Goal: Information Seeking & Learning: Find specific page/section

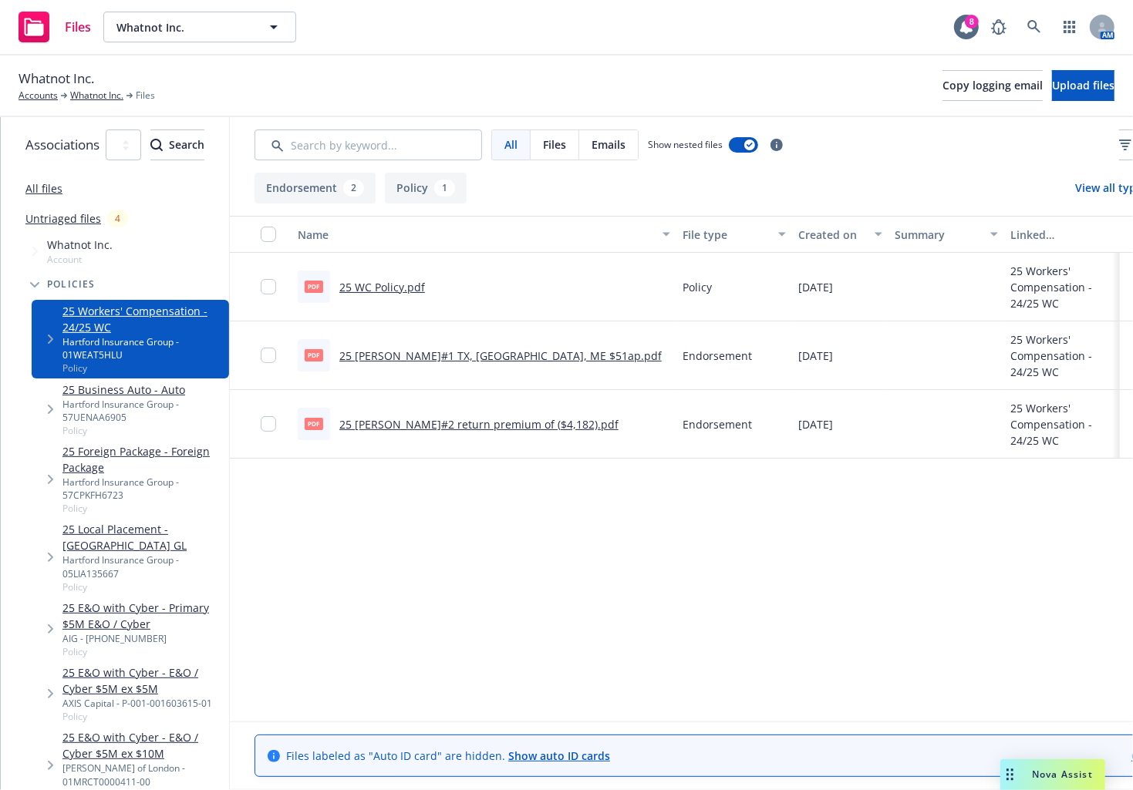
click at [285, 66] on div "Whatnot Inc. Accounts Whatnot Inc. Files Copy logging email Upload files" at bounding box center [566, 87] width 1133 height 62
click at [1035, 25] on icon at bounding box center [1034, 27] width 14 height 14
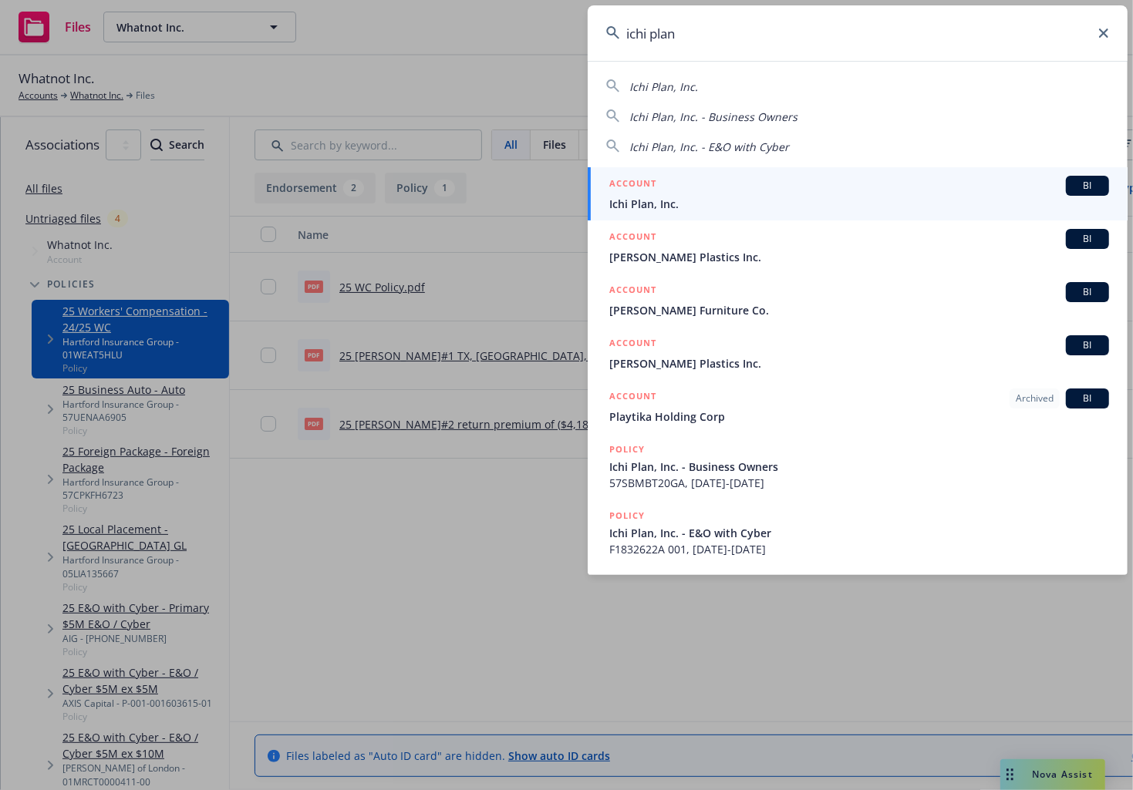
type input "ichi plan"
click at [841, 196] on span "Ichi Plan, Inc." at bounding box center [859, 204] width 500 height 16
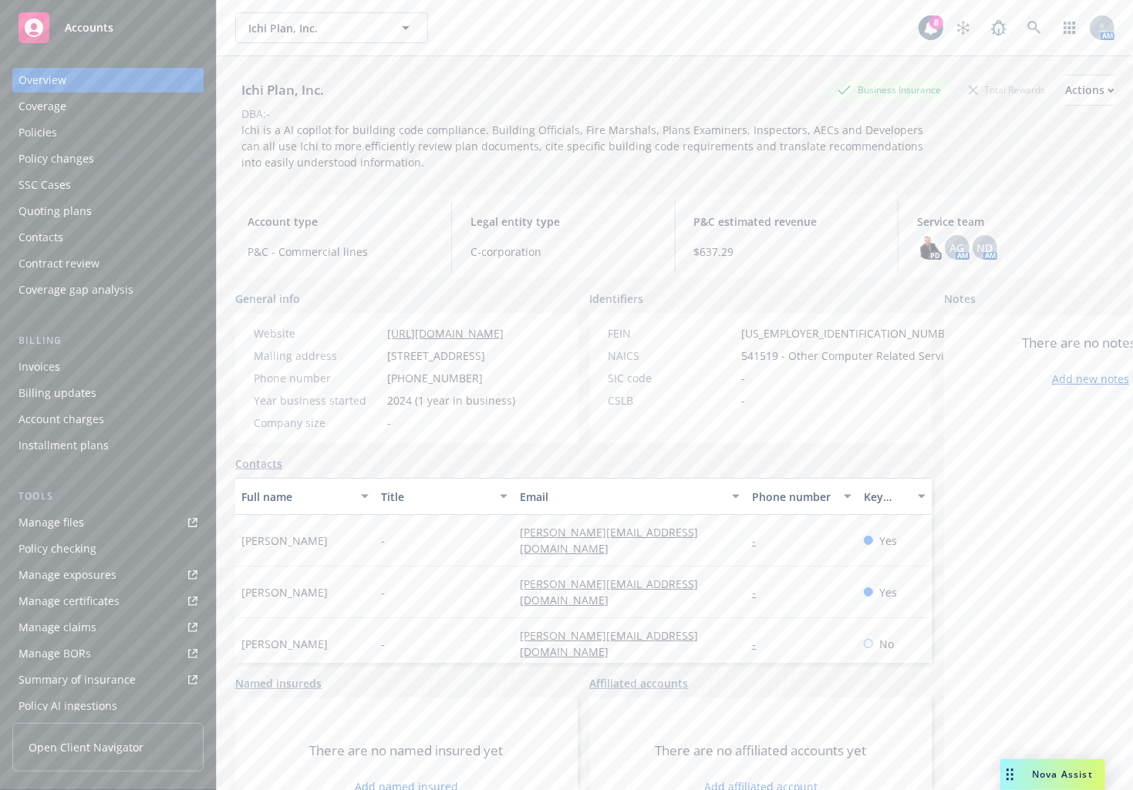
click at [52, 136] on div "Policies" at bounding box center [38, 132] width 39 height 25
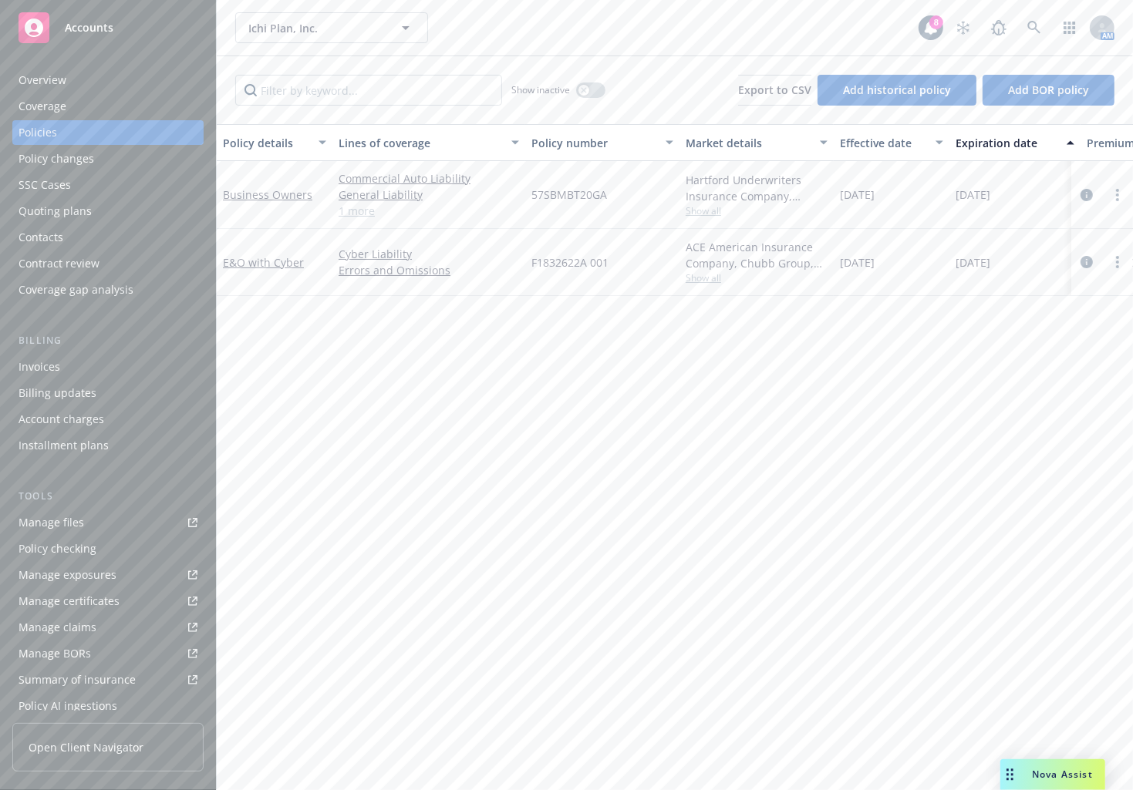
click at [772, 19] on div "Ichi Plan, Inc. Ichi Plan, Inc." at bounding box center [576, 27] width 683 height 31
click at [1027, 22] on link at bounding box center [1033, 27] width 31 height 31
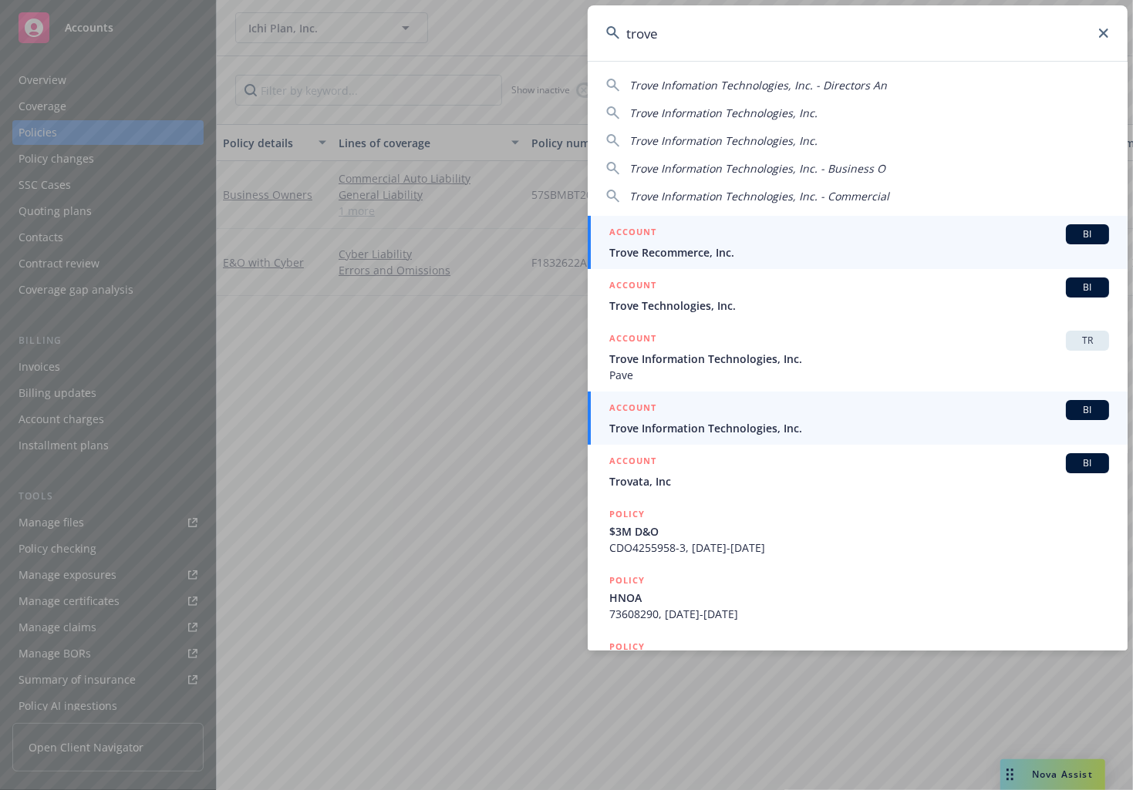
type input "trove"
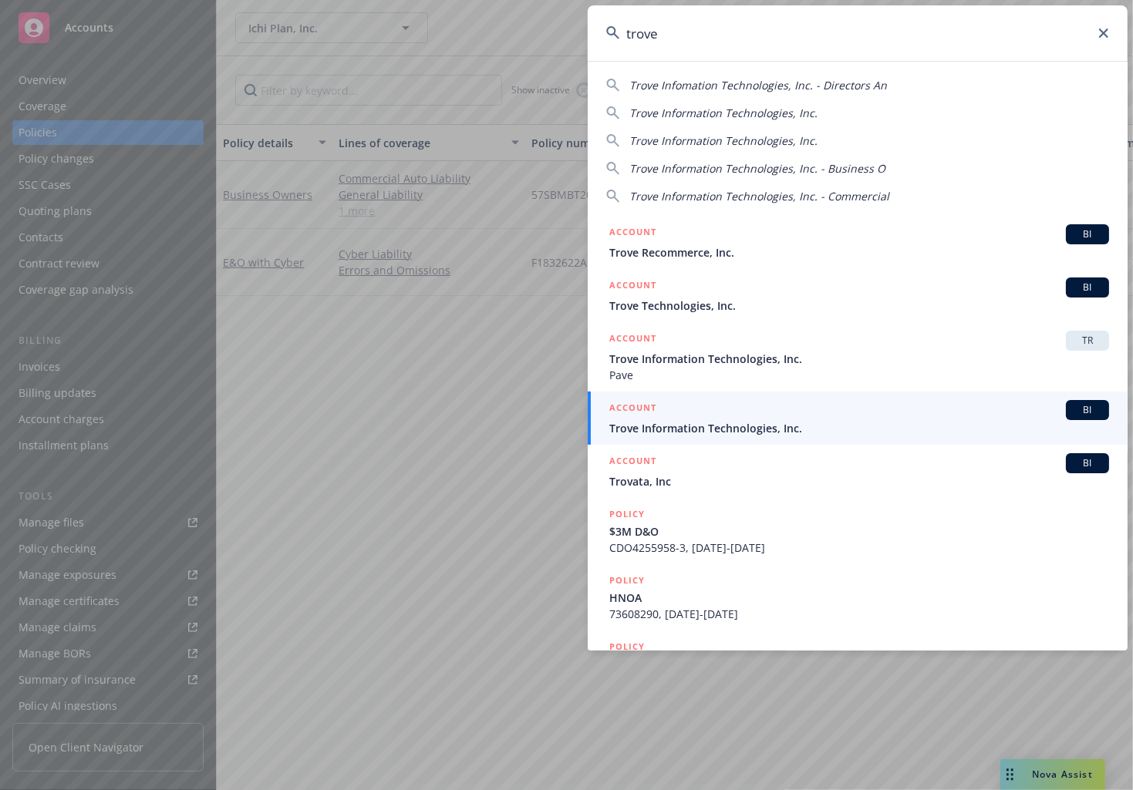
click at [820, 411] on div "ACCOUNT BI" at bounding box center [859, 410] width 500 height 20
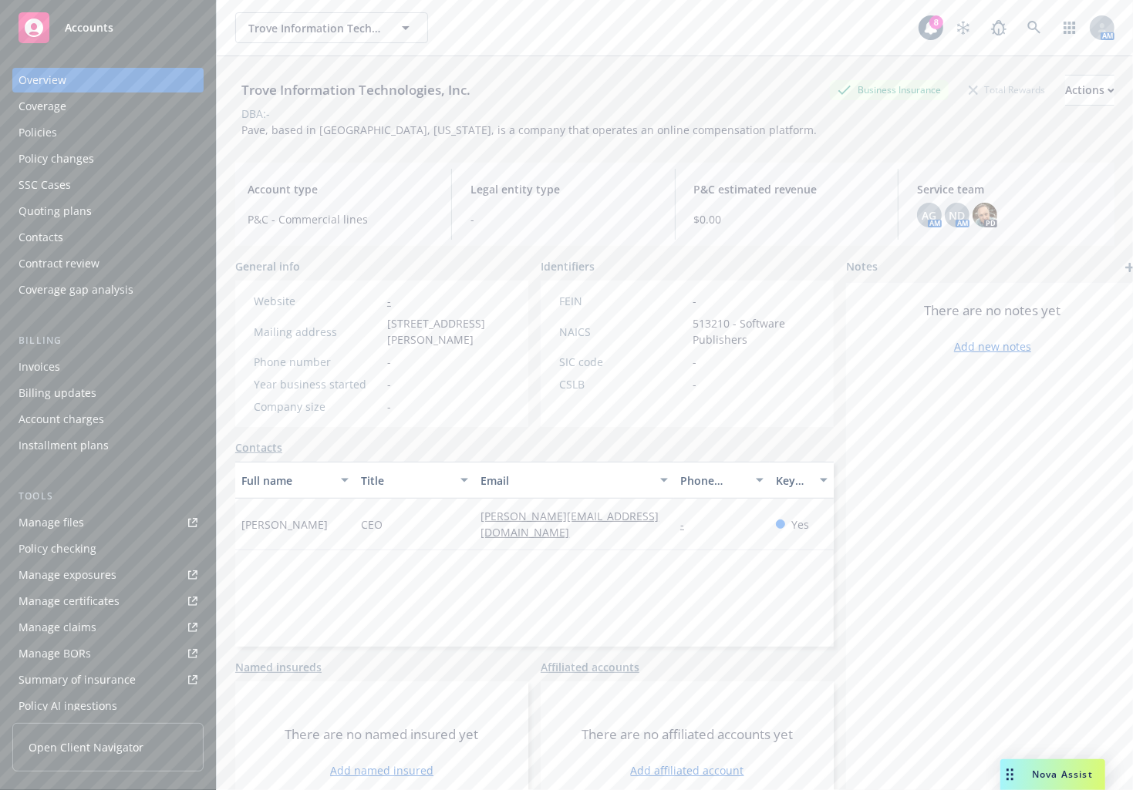
click at [86, 138] on div "Policies" at bounding box center [108, 132] width 179 height 25
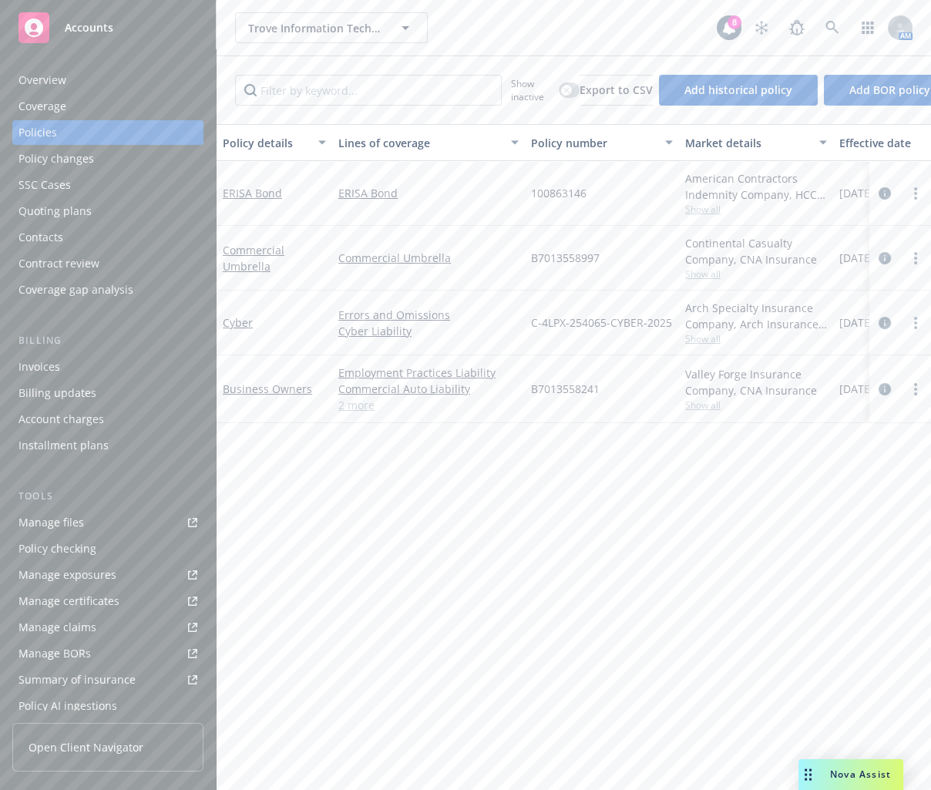
click at [102, 89] on div "Overview" at bounding box center [108, 80] width 179 height 25
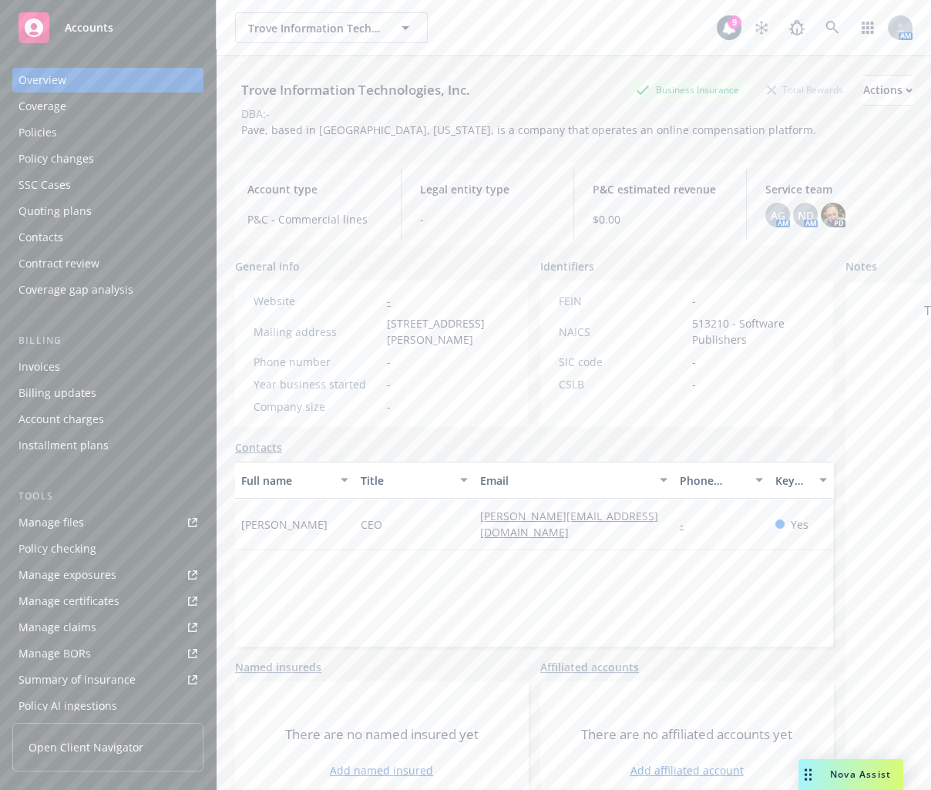
click at [67, 135] on div "Policies" at bounding box center [108, 132] width 179 height 25
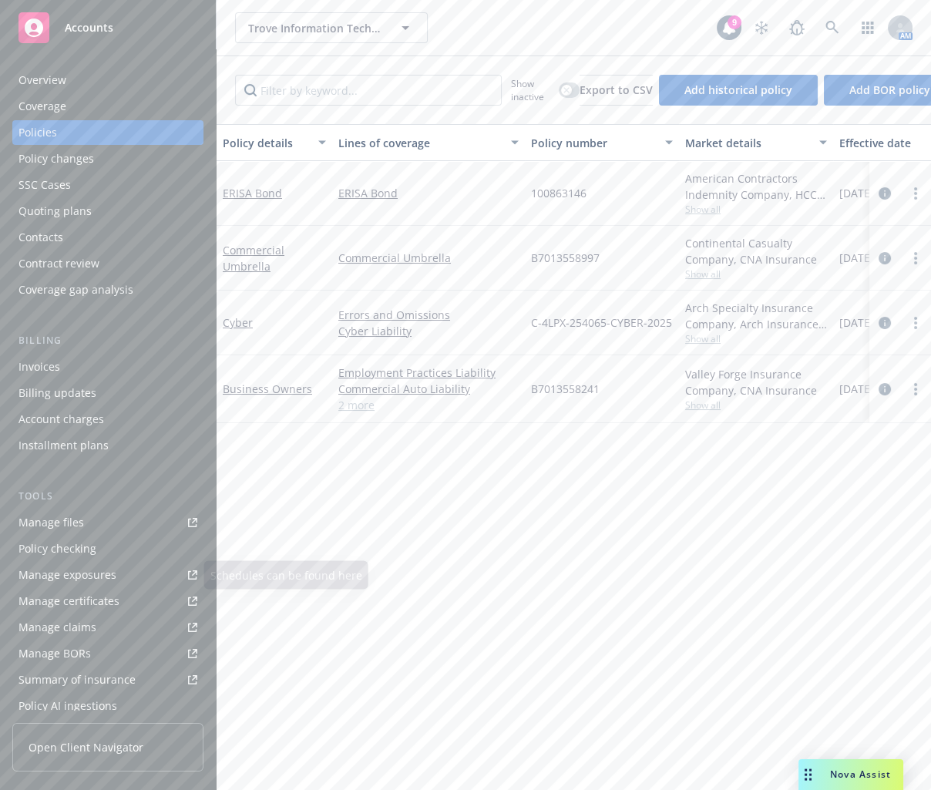
click at [106, 517] on link "Manage files" at bounding box center [107, 522] width 191 height 25
